Goal: Navigation & Orientation: Go to known website

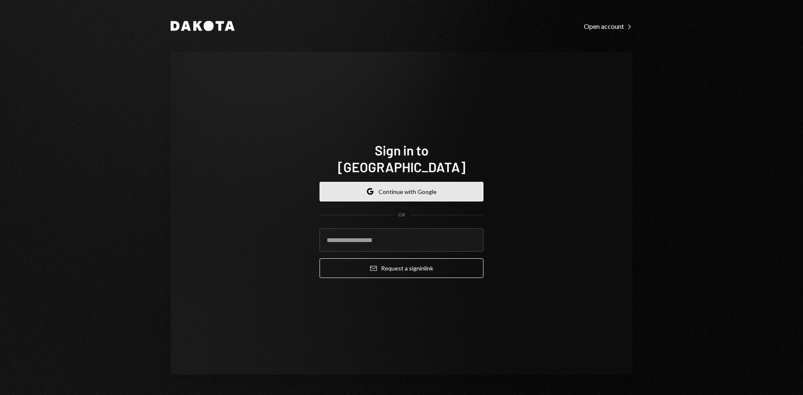
click at [431, 182] on button "Google Continue with Google" at bounding box center [401, 192] width 164 height 20
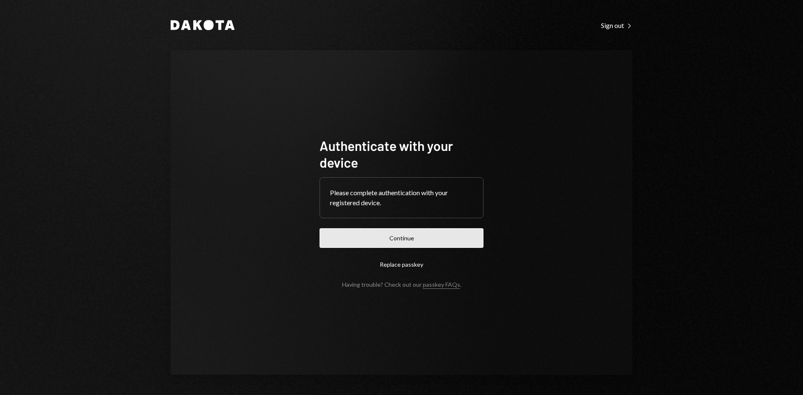
click at [458, 235] on button "Continue" at bounding box center [401, 238] width 164 height 20
